Goal: Task Accomplishment & Management: Manage account settings

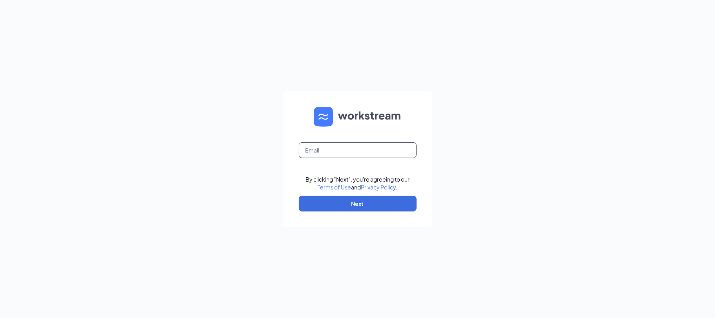
click at [364, 151] on input "text" at bounding box center [358, 150] width 118 height 16
type input "[EMAIL_ADDRESS][DOMAIN_NAME]"
click at [333, 203] on button "Next" at bounding box center [358, 203] width 118 height 16
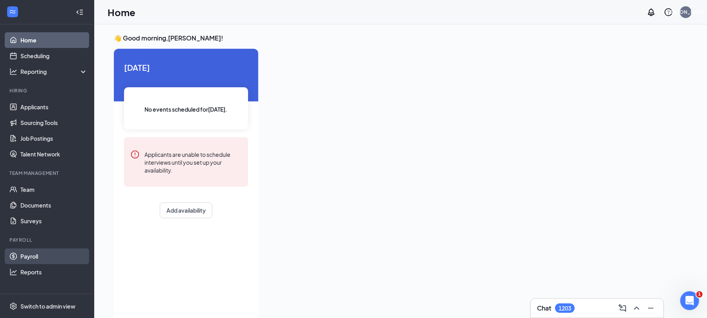
click at [24, 256] on link "Payroll" at bounding box center [53, 256] width 67 height 16
